Goal: Task Accomplishment & Management: Complete application form

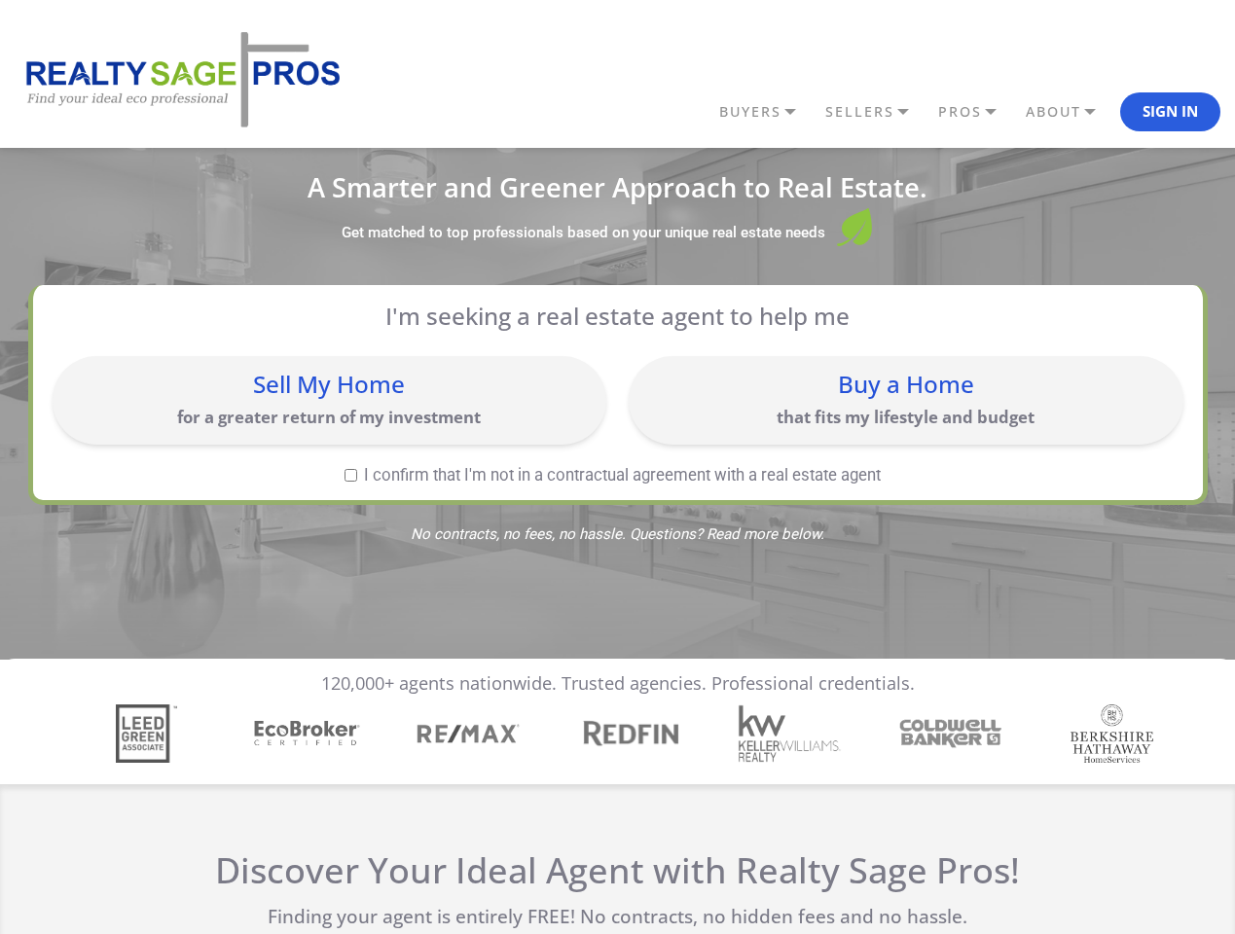
click at [767, 112] on link "BUYERS" at bounding box center [767, 111] width 106 height 33
click at [820, 112] on link "SELLERS" at bounding box center [767, 111] width 106 height 33
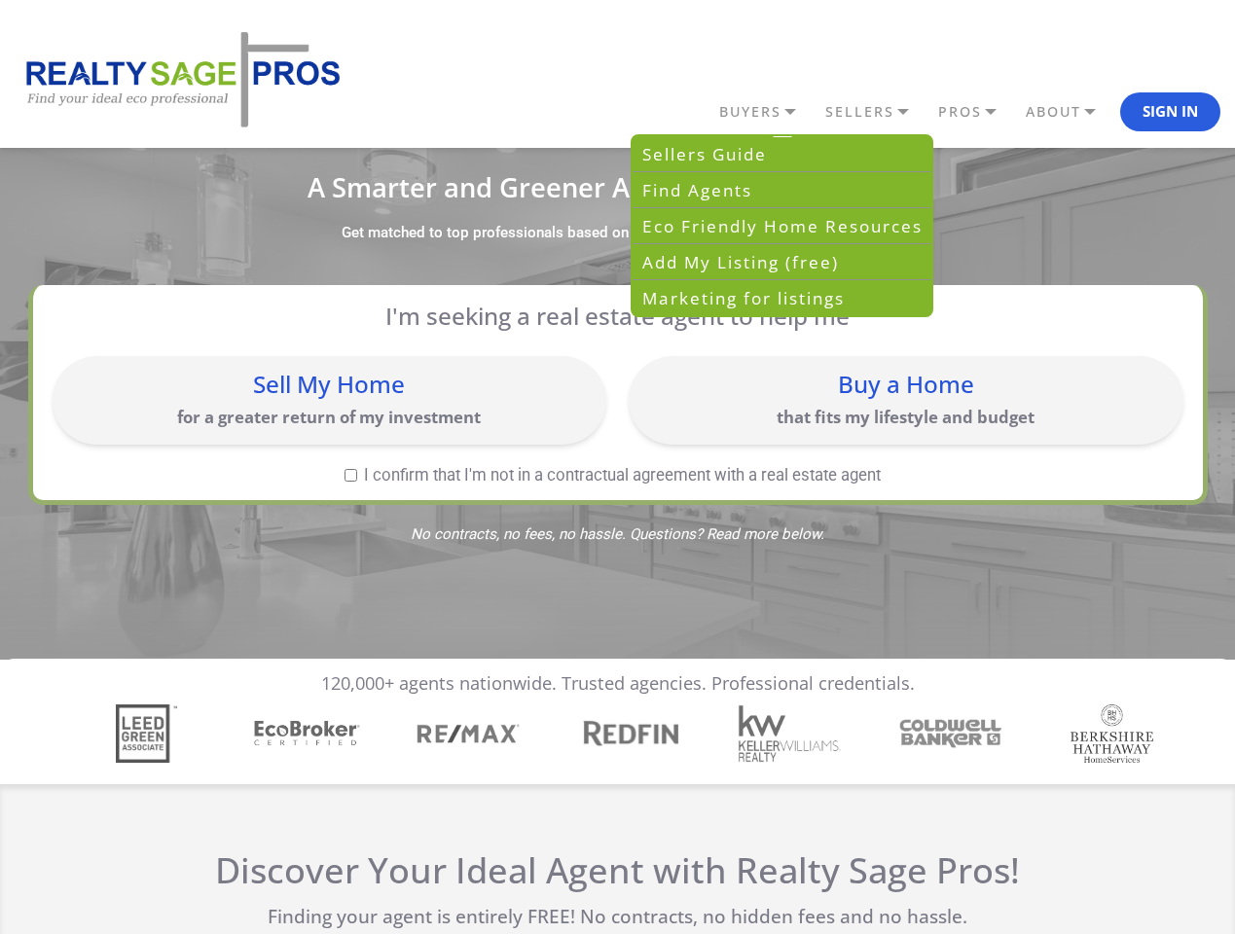
click at [820, 112] on link "PROS" at bounding box center [767, 111] width 106 height 33
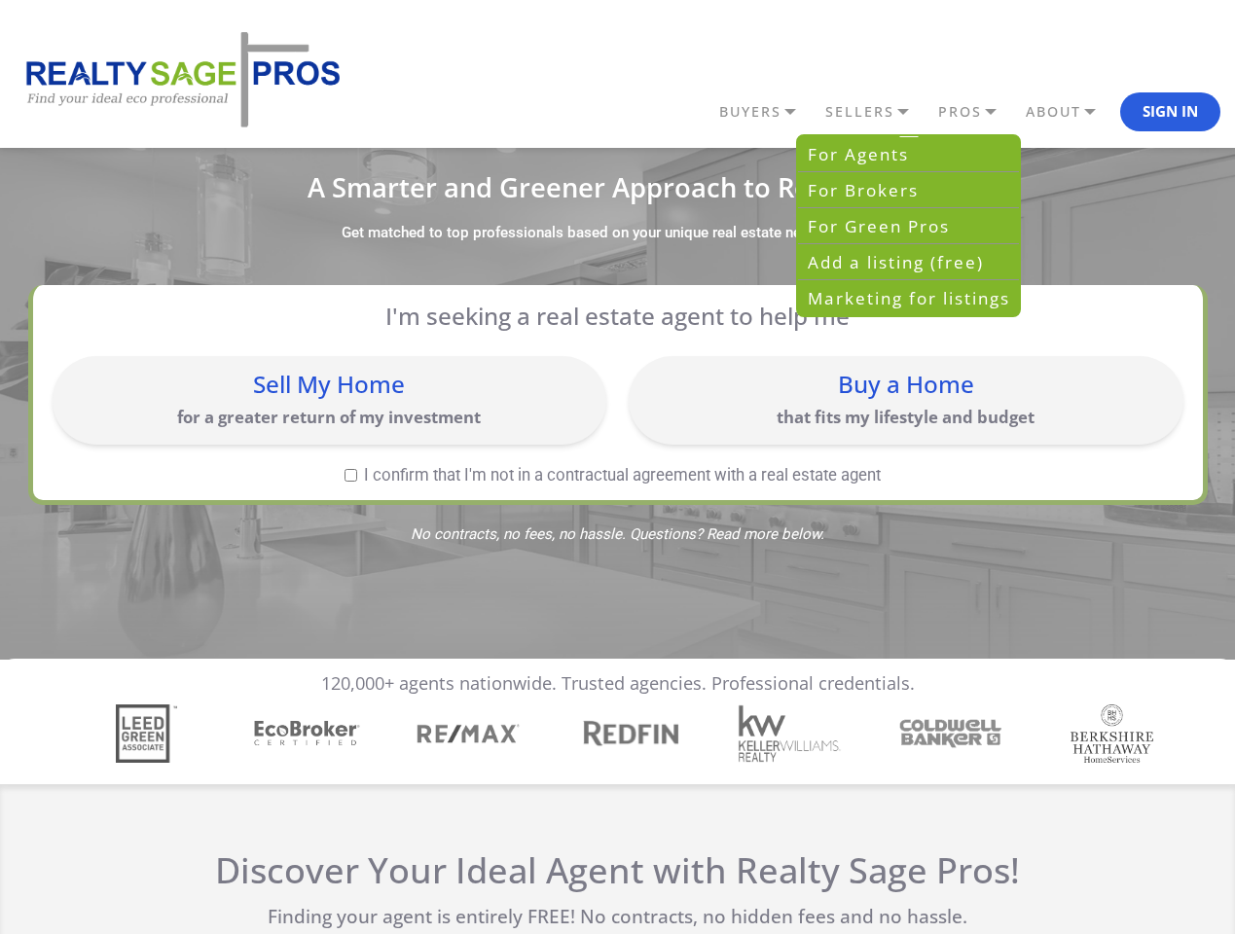
click at [820, 112] on link "ABOUT" at bounding box center [767, 111] width 106 height 33
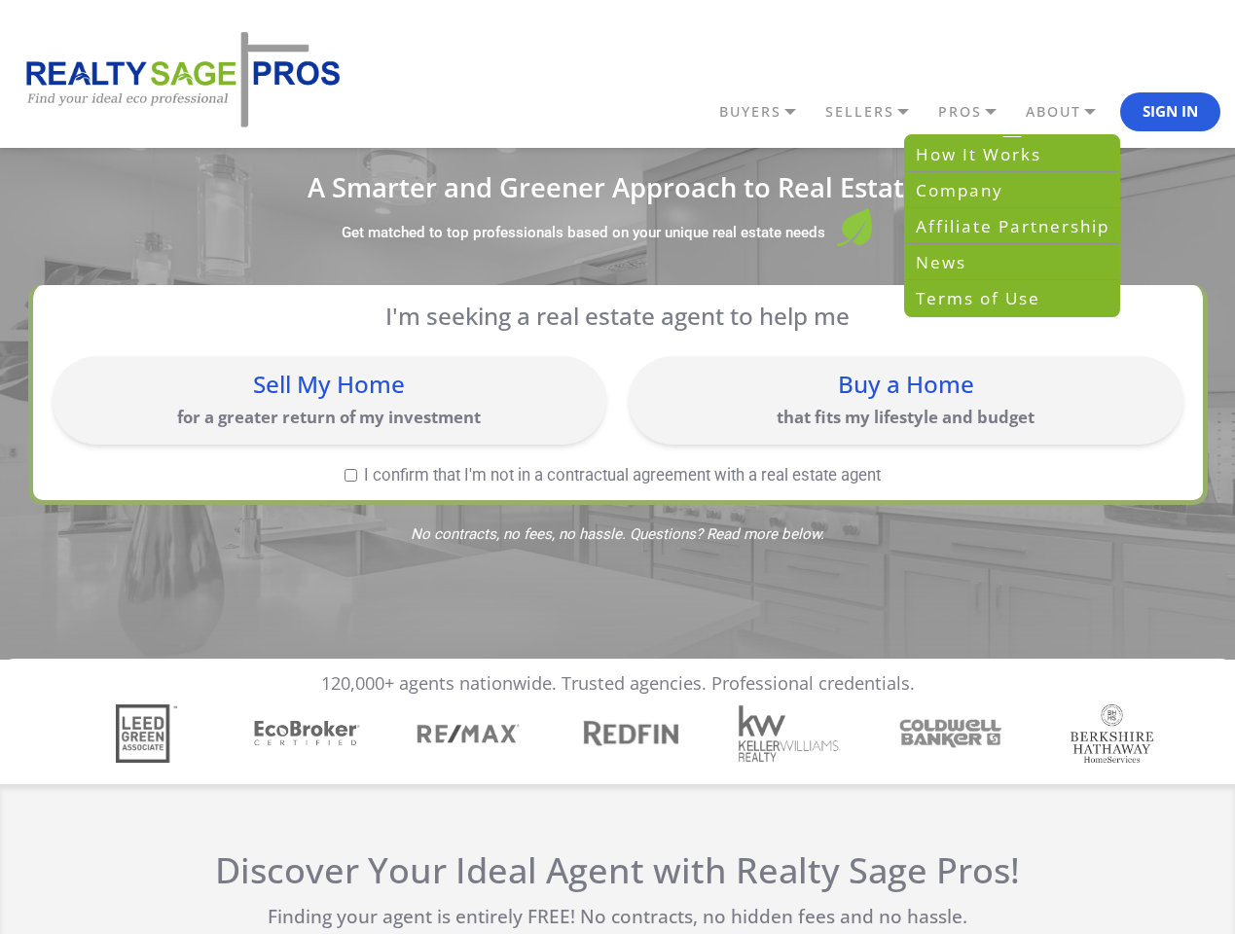
click at [1170, 112] on button "Sign In" at bounding box center [1170, 111] width 100 height 39
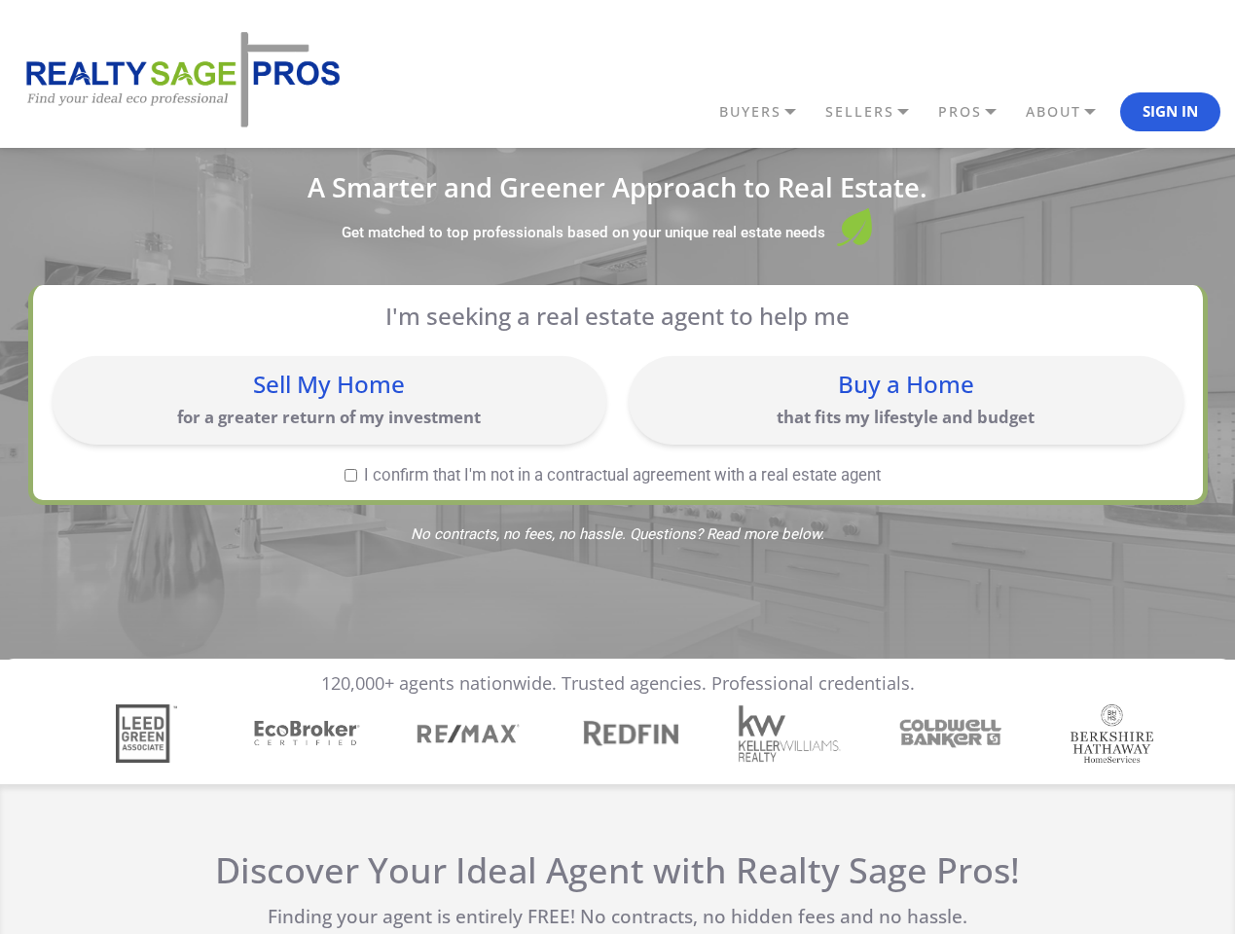
click at [329, 400] on div "Sell My Home for a greater return of my investment" at bounding box center [329, 400] width 534 height 69
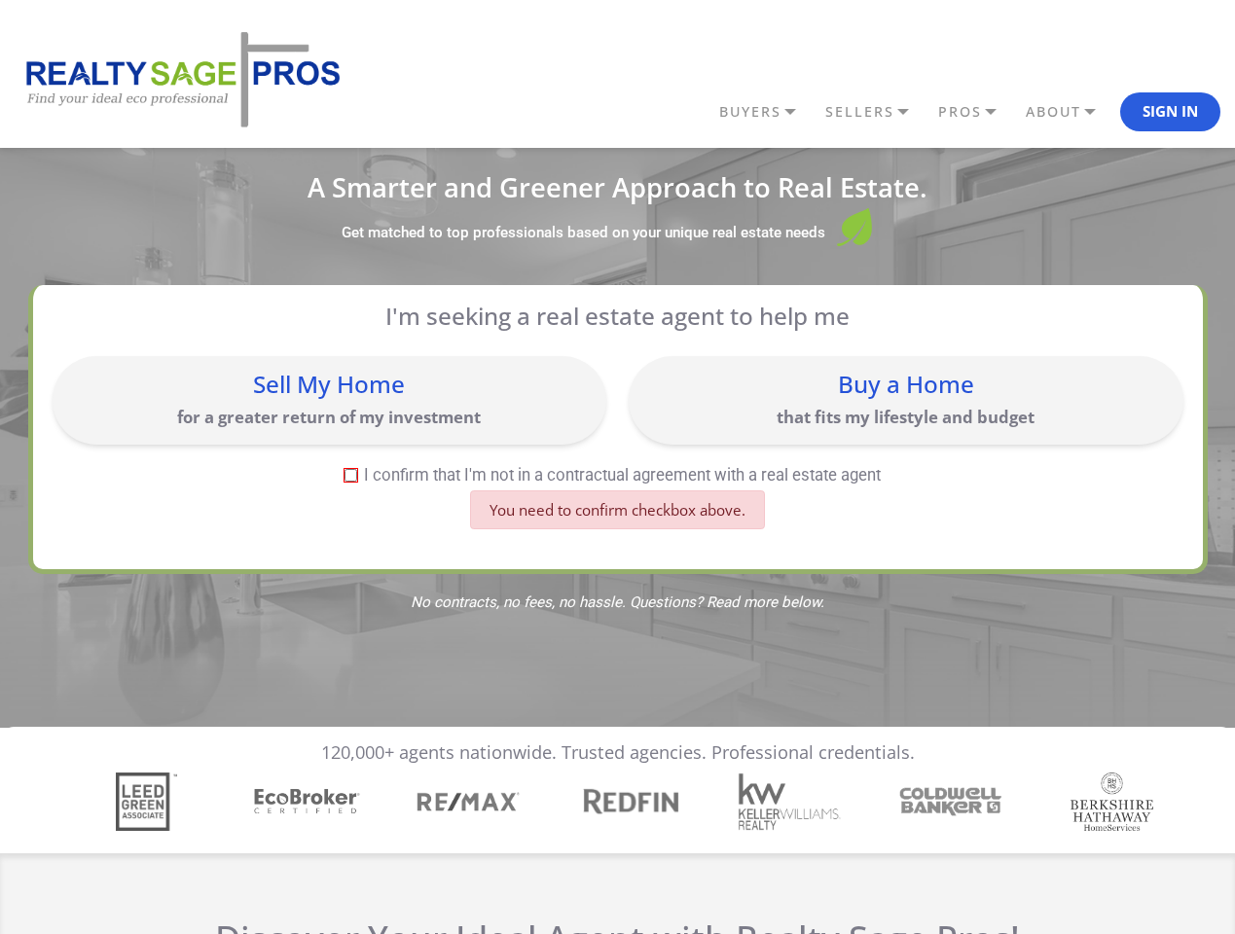
click at [905, 406] on p "that fits my lifestyle and budget" at bounding box center [905, 417] width 534 height 22
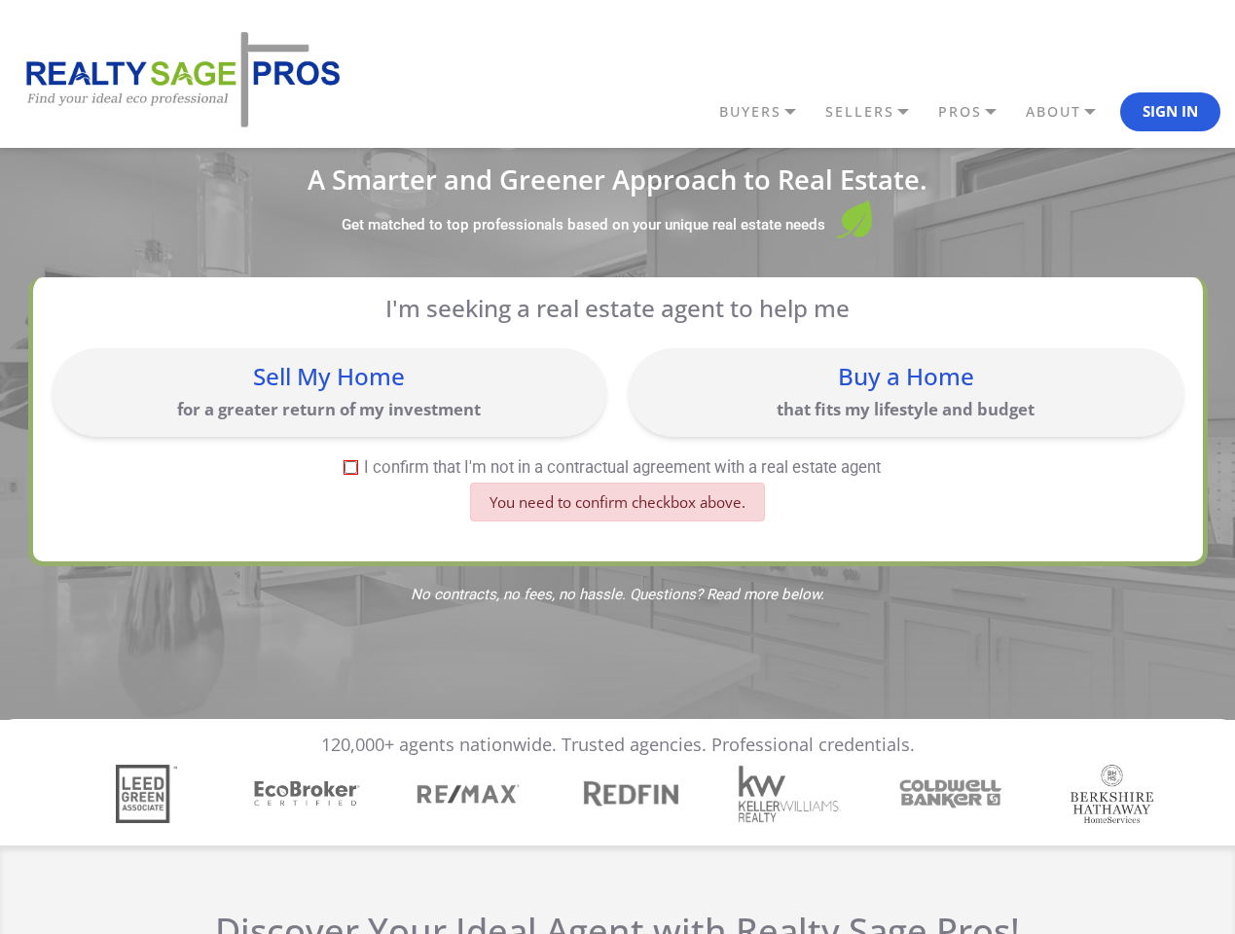
click at [350, 475] on label "I confirm that I'm not in a contractual agreement with a real estate agent" at bounding box center [613, 467] width 1121 height 17
click at [350, 474] on input "I confirm that I'm not in a contractual agreement with a real estate agent" at bounding box center [350, 467] width 13 height 13
checkbox input "true"
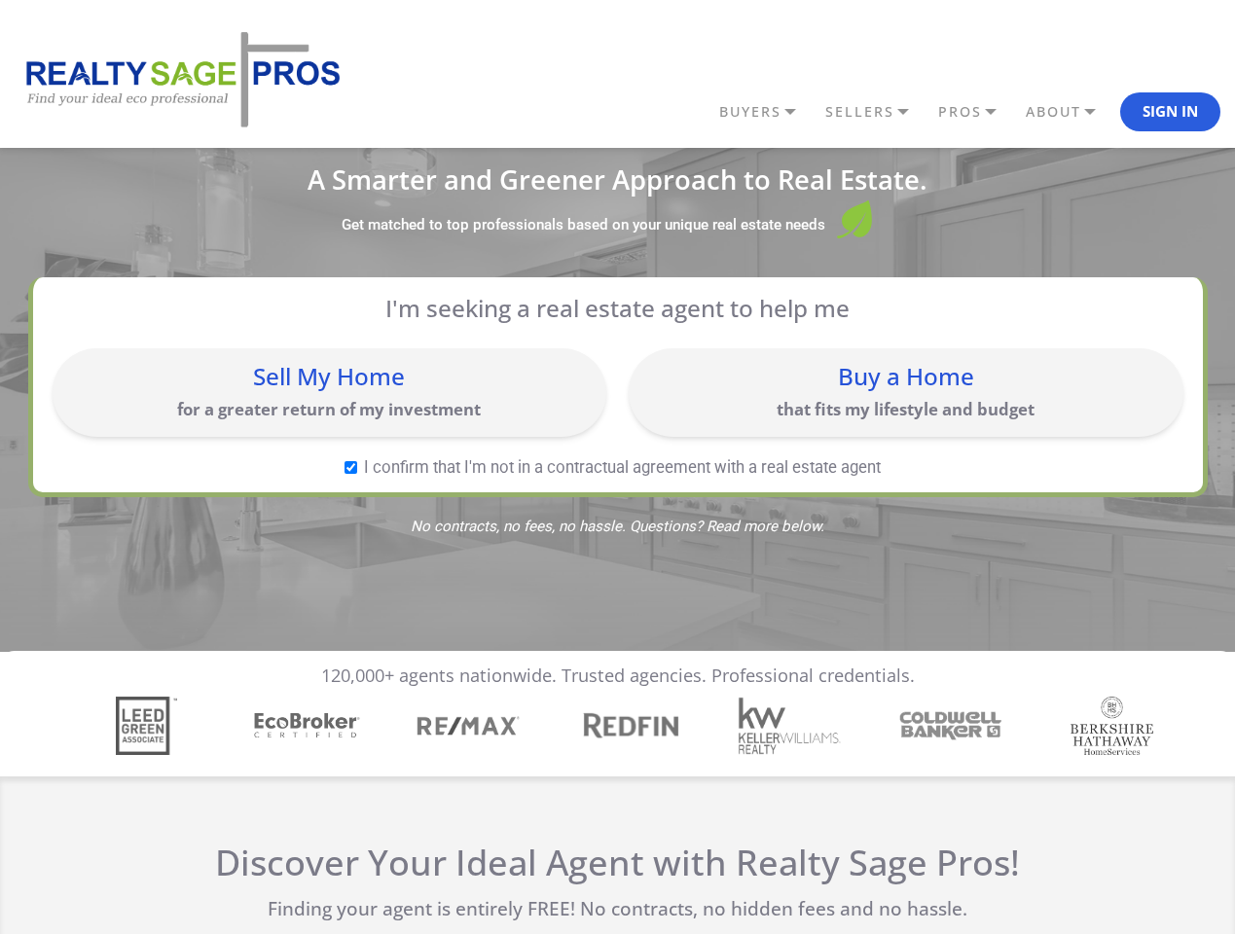
click at [617, 734] on img "4 / 7" at bounding box center [629, 725] width 112 height 36
